Goal: Task Accomplishment & Management: Manage account settings

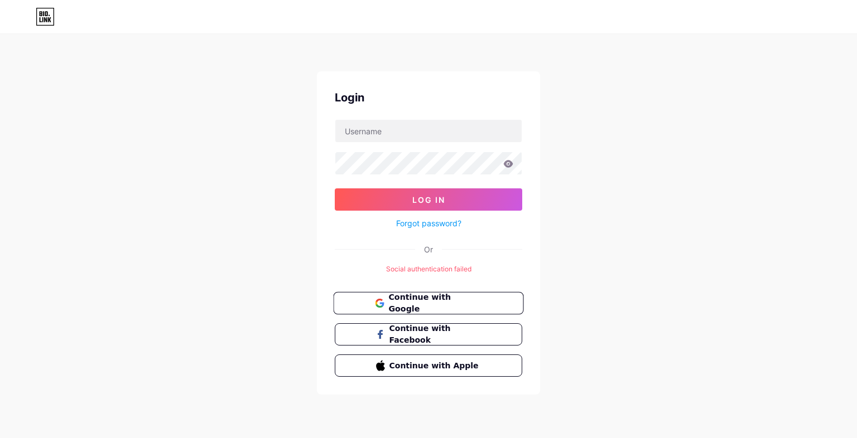
click at [407, 301] on span "Continue with Google" at bounding box center [434, 304] width 93 height 24
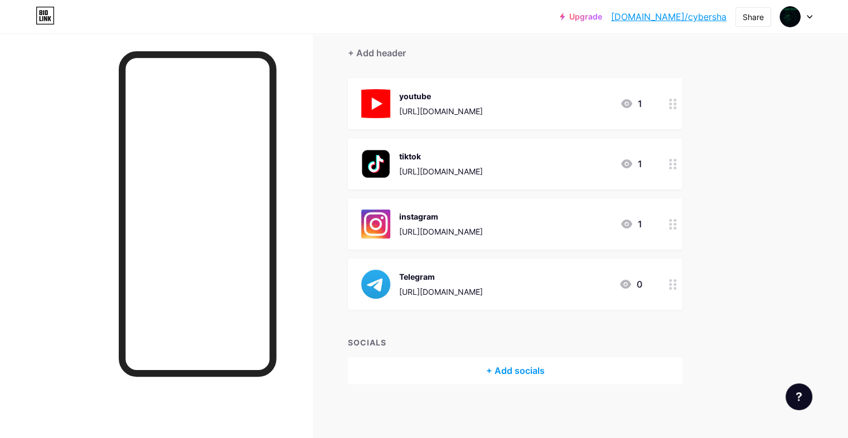
scroll to position [98, 0]
